Goal: Transaction & Acquisition: Purchase product/service

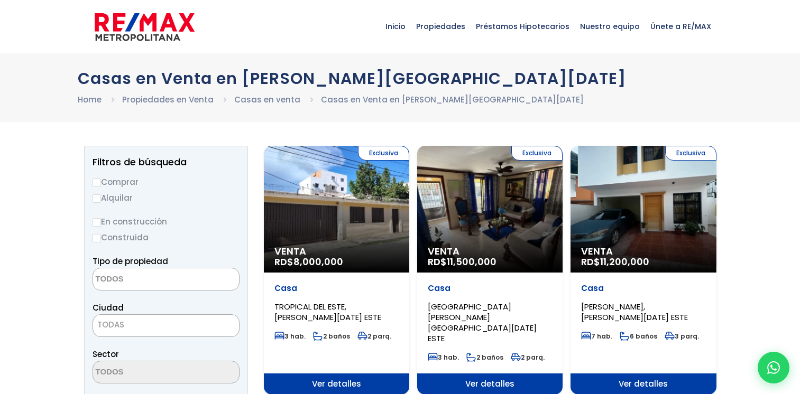
select select
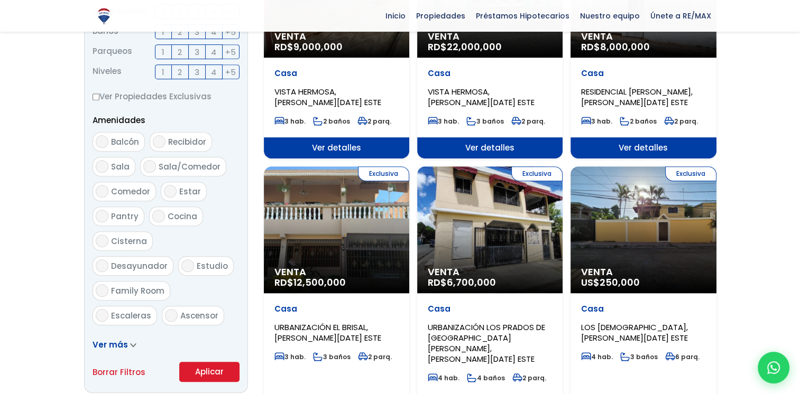
scroll to position [476, 0]
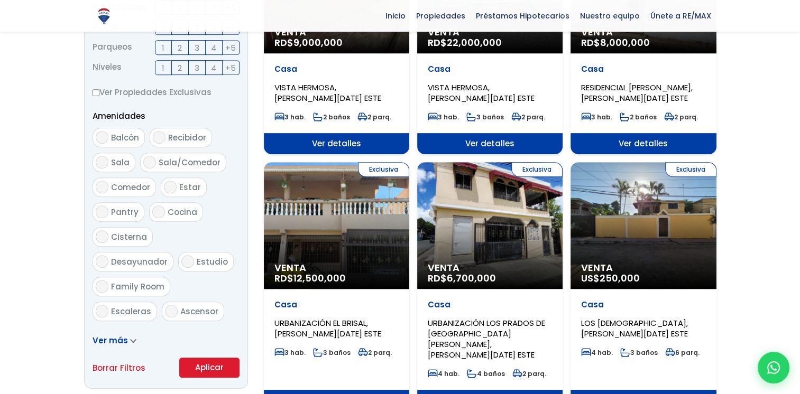
click at [514, 208] on div "Exclusiva Venta RD$ 6,700,000" at bounding box center [489, 225] width 145 height 127
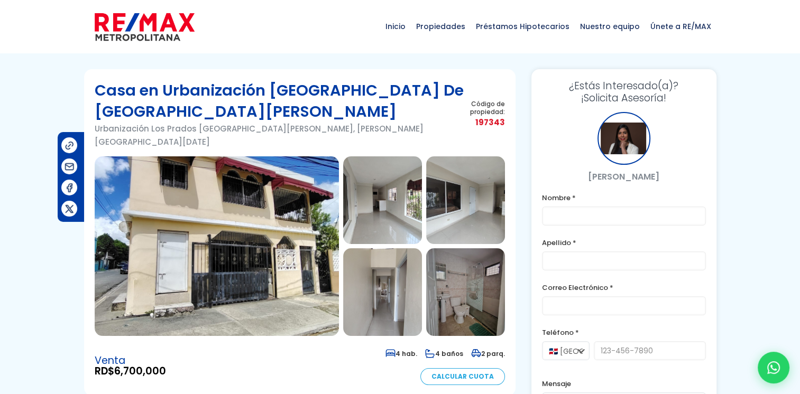
click at [254, 206] on img at bounding box center [217, 246] width 244 height 180
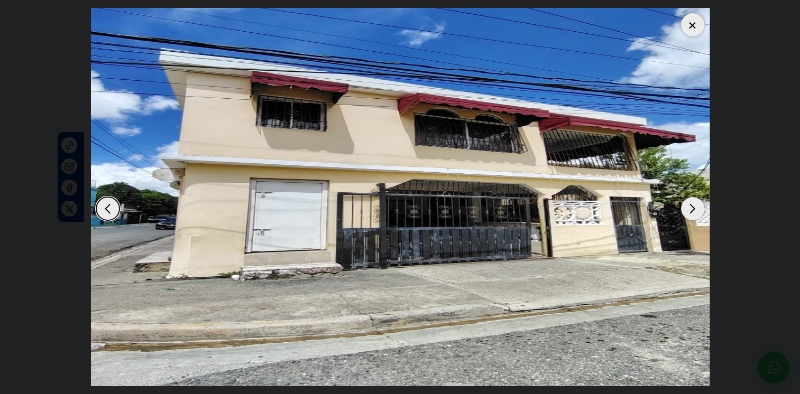
click at [689, 206] on div "Next slide" at bounding box center [692, 208] width 23 height 23
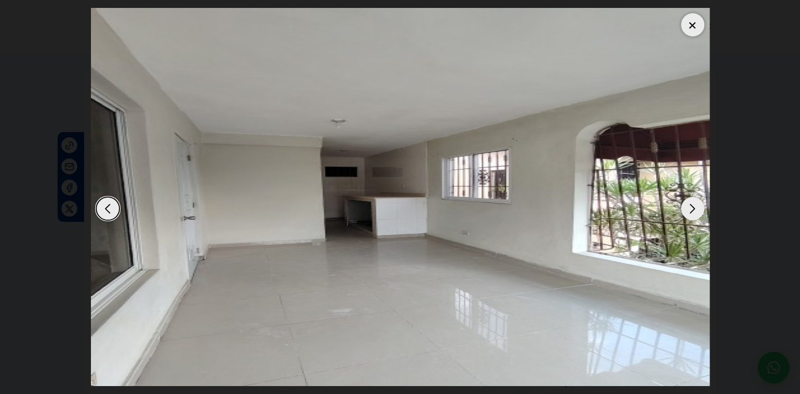
click at [689, 206] on div "Next slide" at bounding box center [692, 208] width 23 height 23
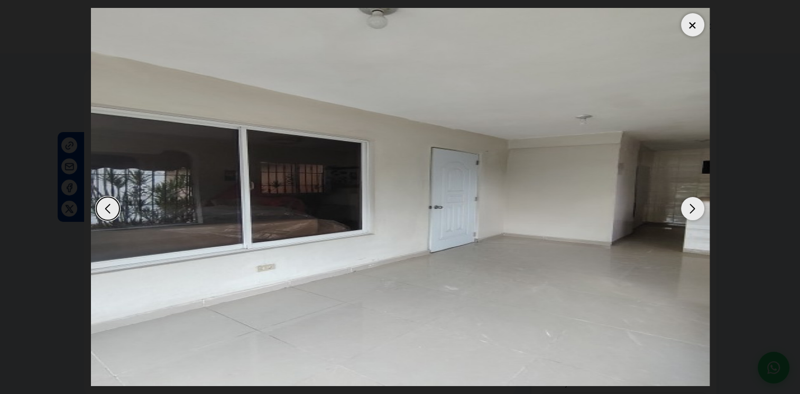
click at [689, 206] on div "Next slide" at bounding box center [692, 208] width 23 height 23
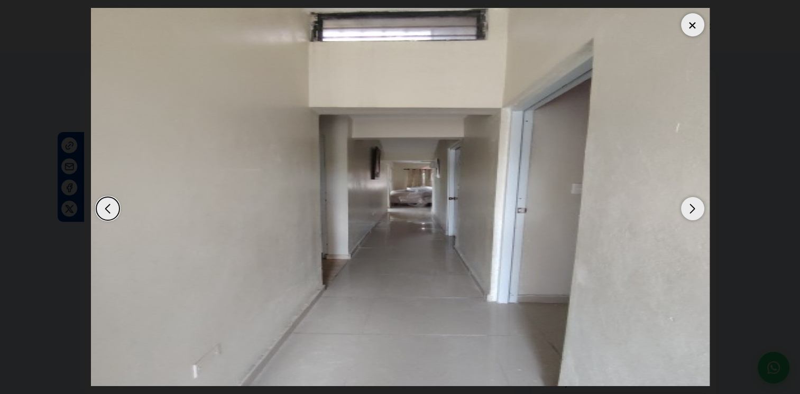
click at [689, 206] on div "Next slide" at bounding box center [692, 208] width 23 height 23
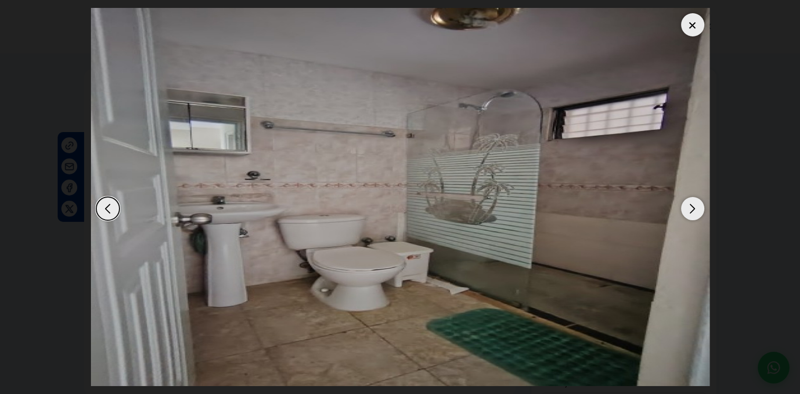
click at [689, 206] on div "Next slide" at bounding box center [692, 208] width 23 height 23
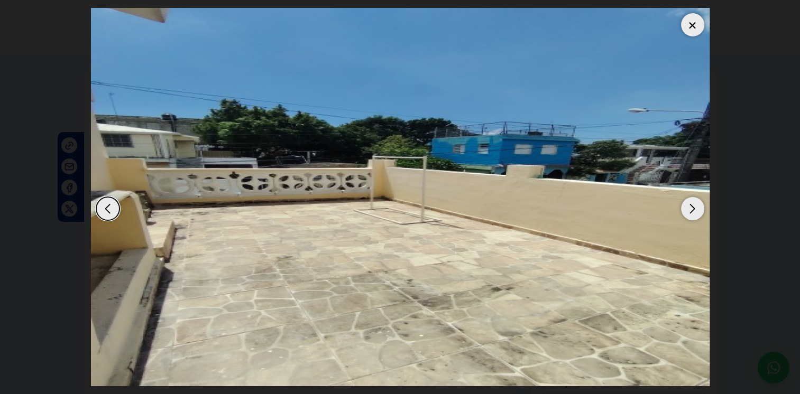
click at [689, 206] on div "Next slide" at bounding box center [692, 208] width 23 height 23
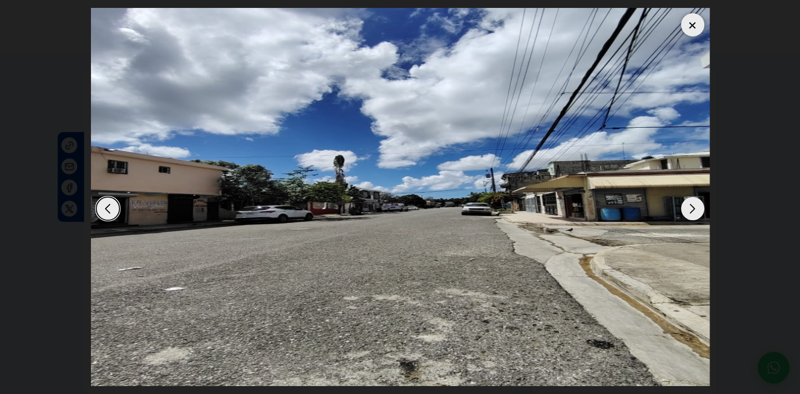
click at [689, 206] on div "Next slide" at bounding box center [692, 208] width 23 height 23
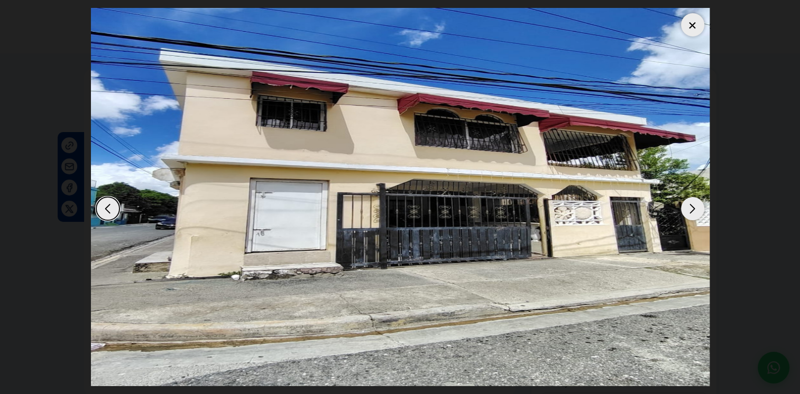
click at [689, 206] on div "Next slide" at bounding box center [692, 208] width 23 height 23
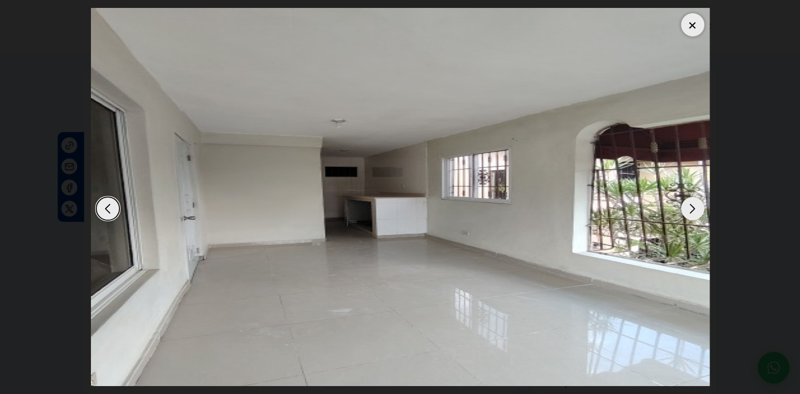
click at [689, 206] on div "Next slide" at bounding box center [692, 208] width 23 height 23
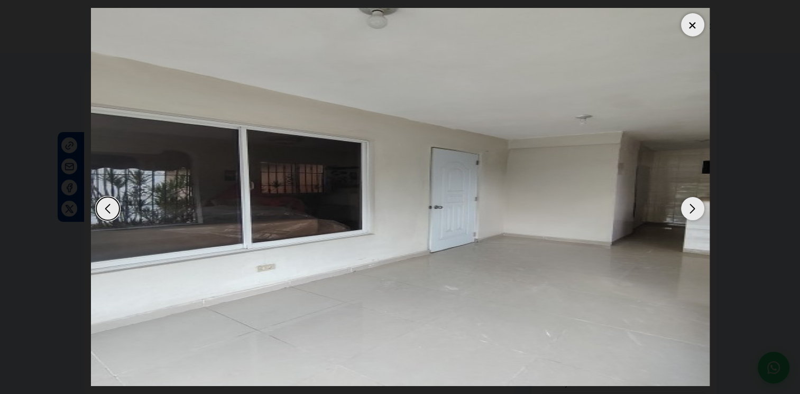
click at [689, 206] on div "Next slide" at bounding box center [692, 208] width 23 height 23
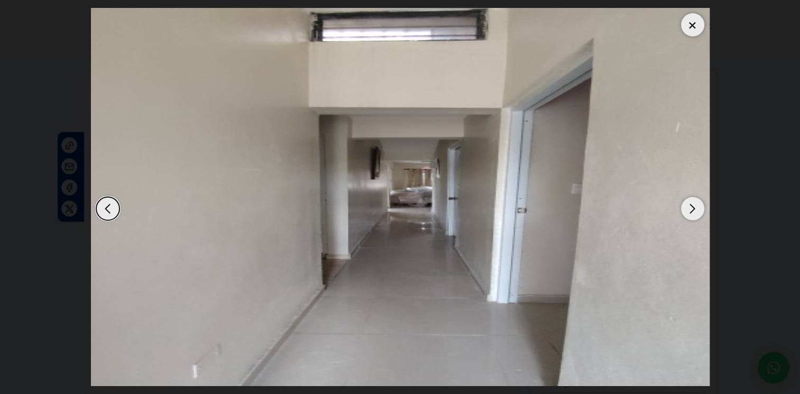
click at [689, 206] on div "Next slide" at bounding box center [692, 208] width 23 height 23
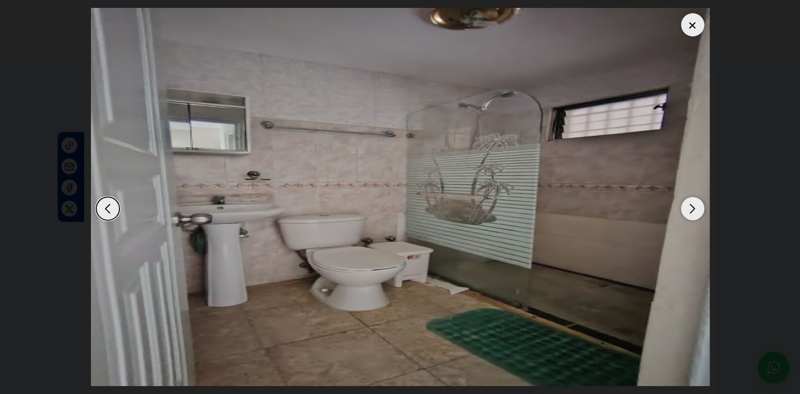
click at [689, 206] on div "Next slide" at bounding box center [692, 208] width 23 height 23
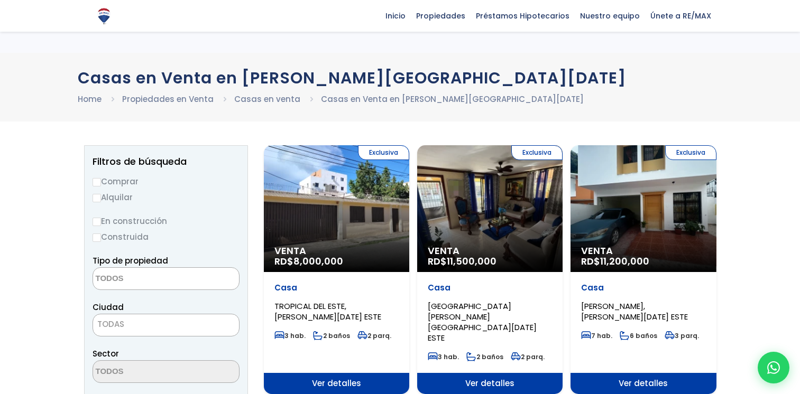
select select
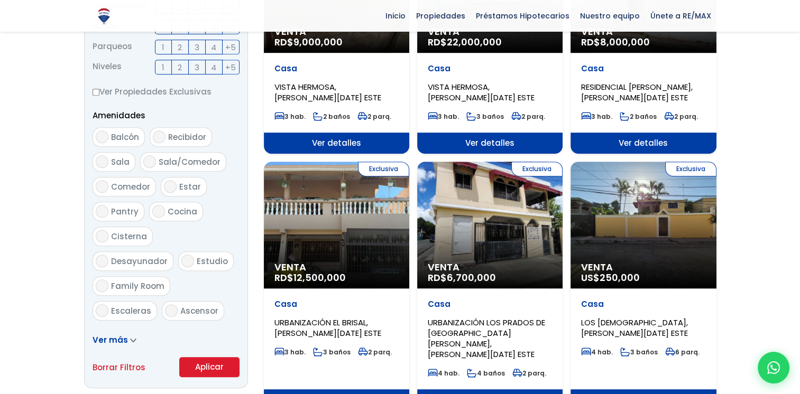
scroll to position [476, 0]
